Goal: Task Accomplishment & Management: Use online tool/utility

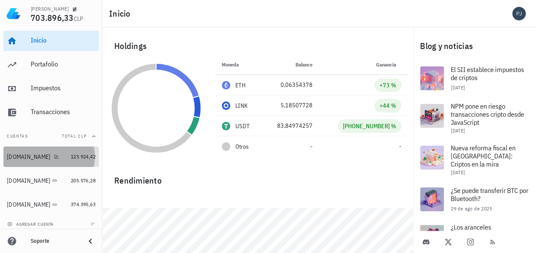
drag, startPoint x: 22, startPoint y: 159, endPoint x: 34, endPoint y: 158, distance: 12.0
click at [22, 159] on div "[DOMAIN_NAME]" at bounding box center [28, 156] width 43 height 7
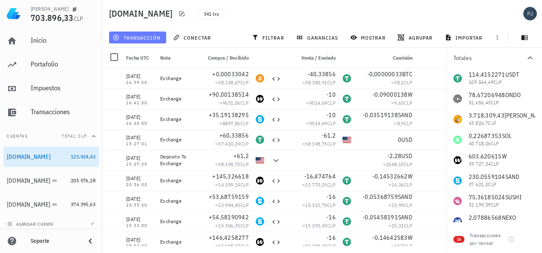
click at [150, 36] on span "transacción" at bounding box center [137, 37] width 46 height 7
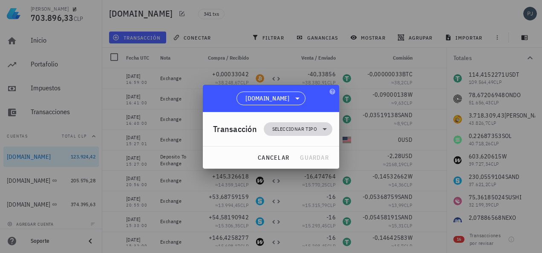
click at [294, 128] on span "Seleccionar tipo" at bounding box center [294, 129] width 45 height 9
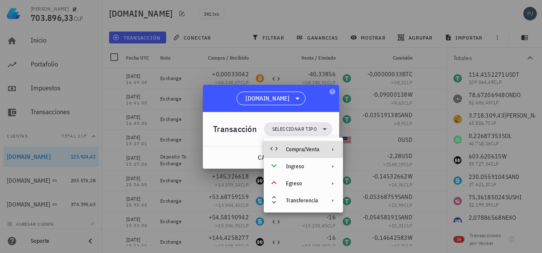
click at [316, 148] on div "Compra/Venta" at bounding box center [302, 149] width 33 height 7
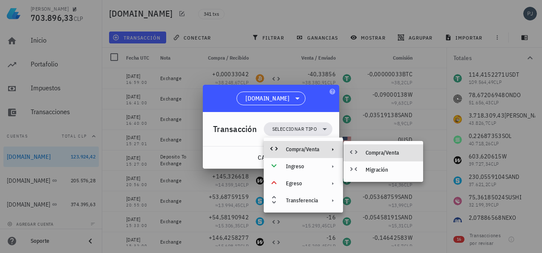
click at [386, 153] on div "Compra/Venta" at bounding box center [391, 153] width 51 height 7
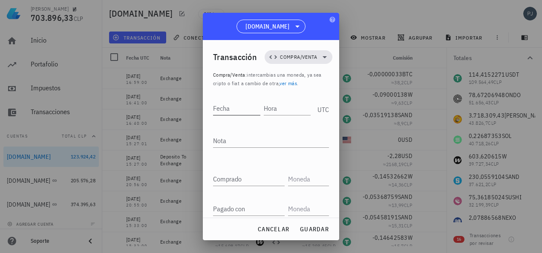
click at [237, 108] on input "Fecha" at bounding box center [236, 108] width 47 height 14
type input "[DATE]"
click at [275, 107] on input "Hora" at bounding box center [288, 108] width 46 height 14
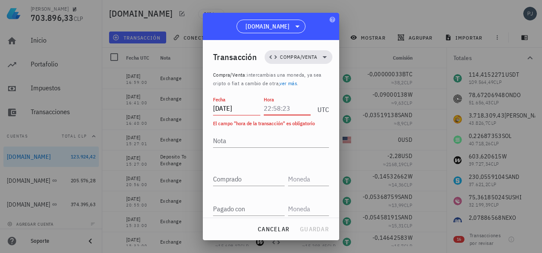
click at [274, 107] on input "Hora" at bounding box center [287, 108] width 47 height 14
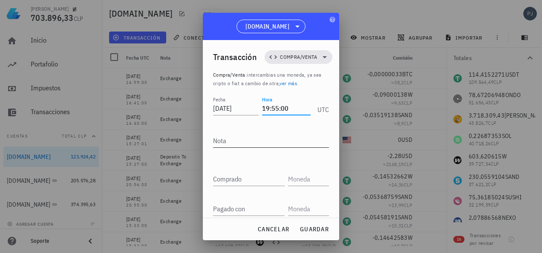
type input "19:55:00"
click at [237, 141] on textarea "Nota" at bounding box center [271, 141] width 116 height 14
type textarea "Exchange"
click at [300, 176] on input "text" at bounding box center [307, 179] width 39 height 14
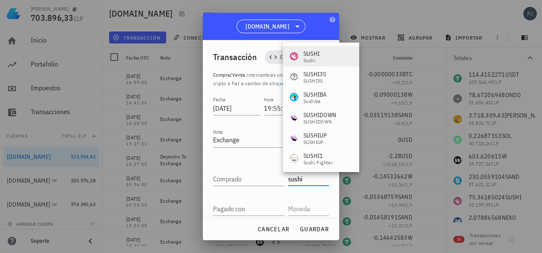
click at [314, 55] on div "SUSHI" at bounding box center [311, 53] width 16 height 9
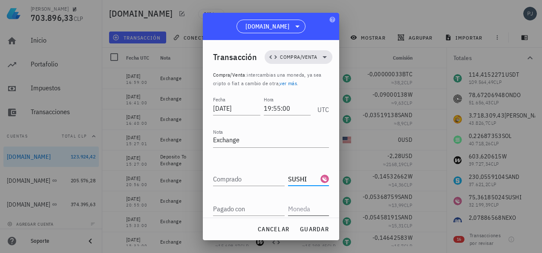
type input "SUSHI"
click at [300, 207] on input "text" at bounding box center [307, 209] width 39 height 14
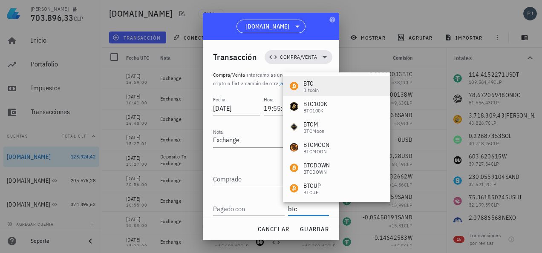
click at [314, 84] on div "BTC" at bounding box center [311, 83] width 16 height 9
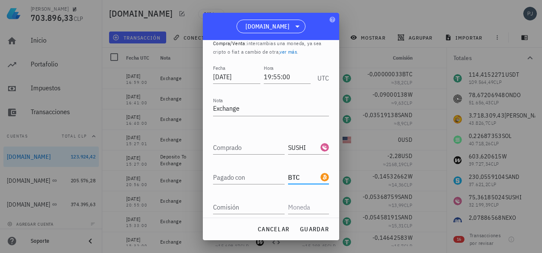
scroll to position [62, 0]
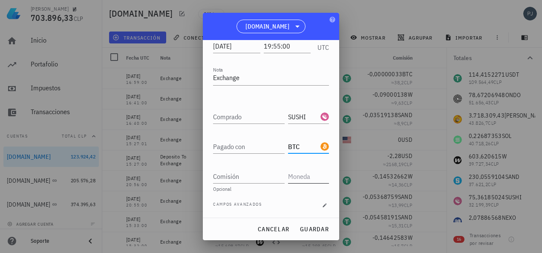
type input "BTC"
click at [297, 176] on input "text" at bounding box center [307, 177] width 39 height 14
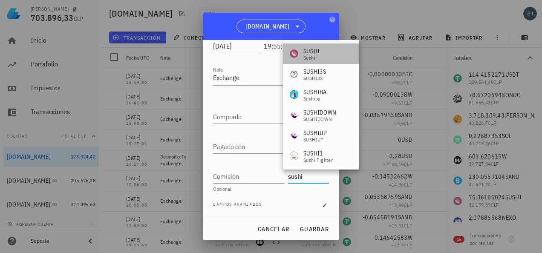
click at [306, 49] on div "SUSHI" at bounding box center [311, 51] width 16 height 9
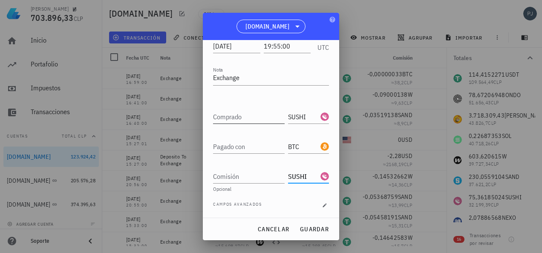
type input "SUSHI"
click at [241, 118] on input "Comprado" at bounding box center [249, 117] width 72 height 14
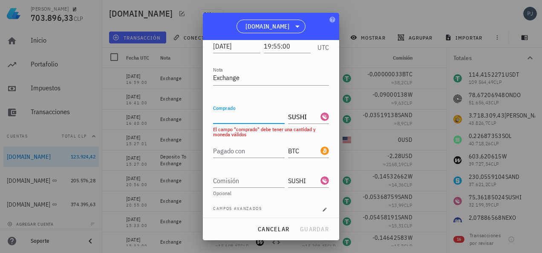
paste input "19,87894123"
type input "19,87894123"
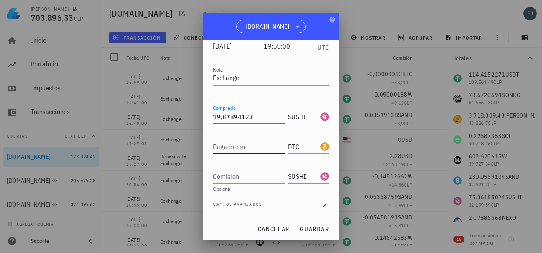
click at [234, 145] on div "Pagado con" at bounding box center [249, 147] width 72 height 14
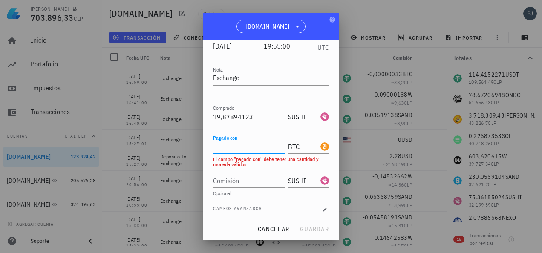
paste input "0,0000896"
type input "0,0000896"
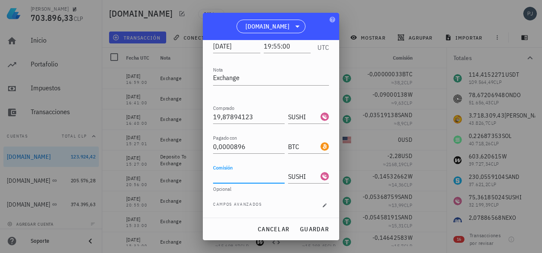
click at [238, 175] on input "Comisión" at bounding box center [249, 177] width 72 height 14
type input "0,01987894"
click at [313, 229] on span "guardar" at bounding box center [314, 229] width 29 height 8
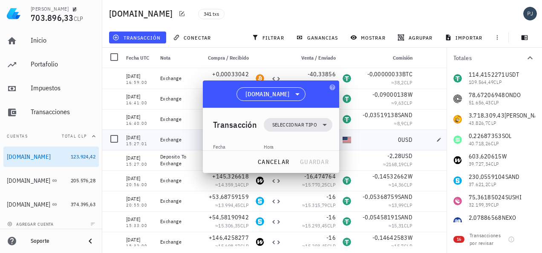
scroll to position [0, 0]
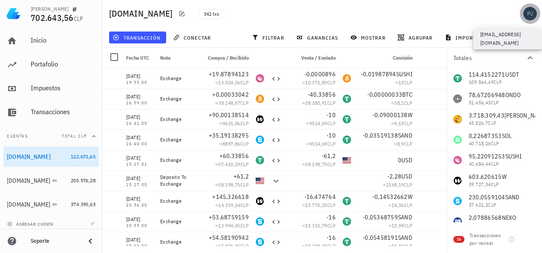
click at [528, 13] on div "avatar" at bounding box center [530, 14] width 14 height 14
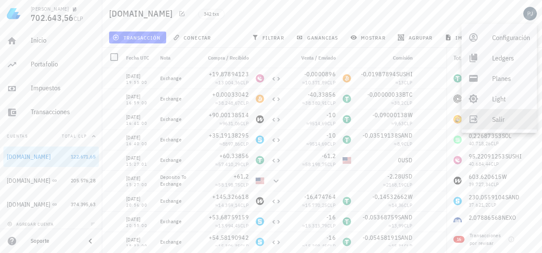
click at [501, 123] on div "Salir" at bounding box center [511, 119] width 38 height 17
